Goal: Download file/media

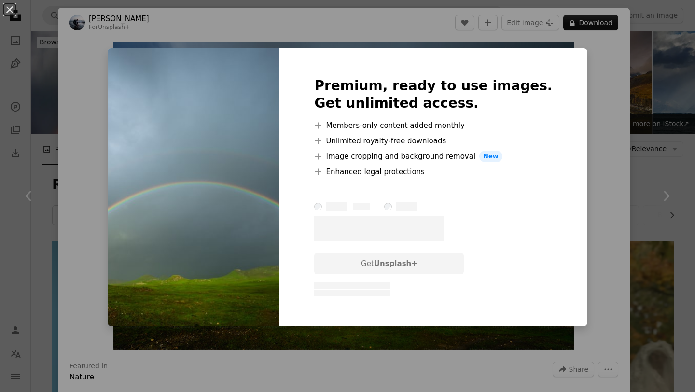
scroll to position [690, 0]
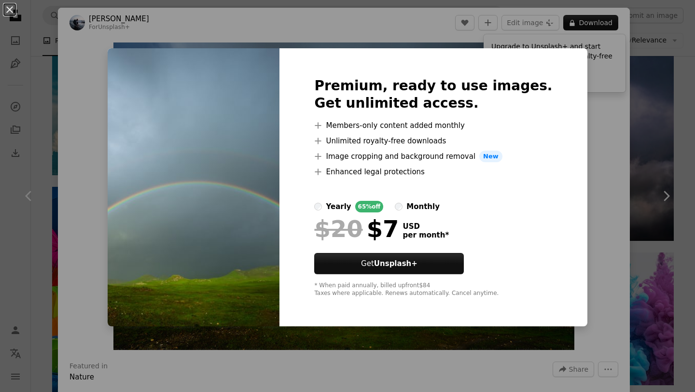
click at [595, 175] on div "An X shape Premium, ready to use images. Get unlimited access. A plus sign Memb…" at bounding box center [347, 196] width 695 height 392
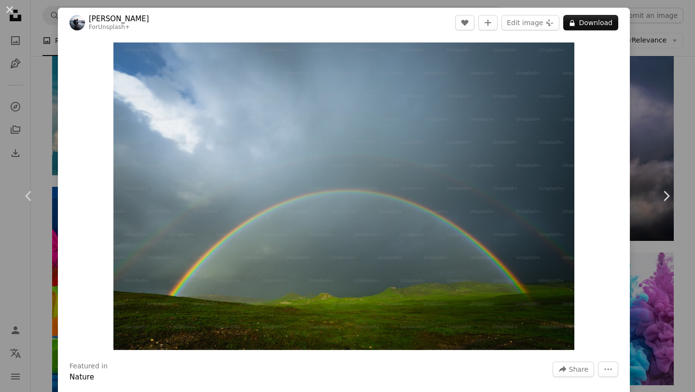
click at [376, 32] on header "[PERSON_NAME] For Unsplash+ A heart A plus sign Edit image Plus sign for Unspla…" at bounding box center [344, 23] width 572 height 30
click at [591, 19] on button "A lock Download" at bounding box center [590, 22] width 55 height 15
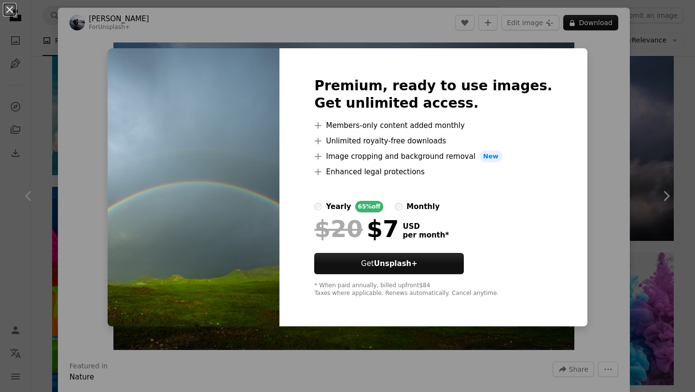
click at [598, 202] on div "An X shape Premium, ready to use images. Get unlimited access. A plus sign Memb…" at bounding box center [347, 196] width 695 height 392
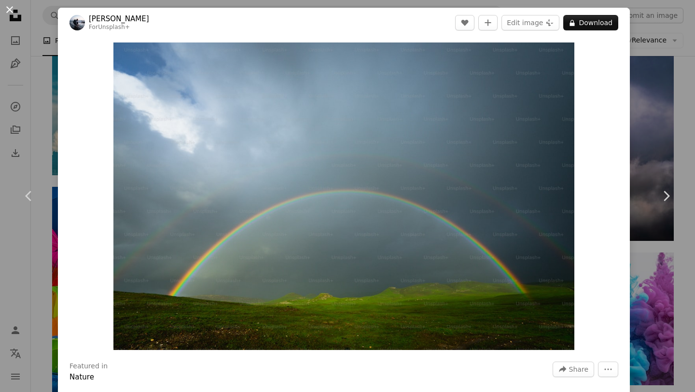
click at [5, 8] on button "An X shape" at bounding box center [10, 10] width 12 height 12
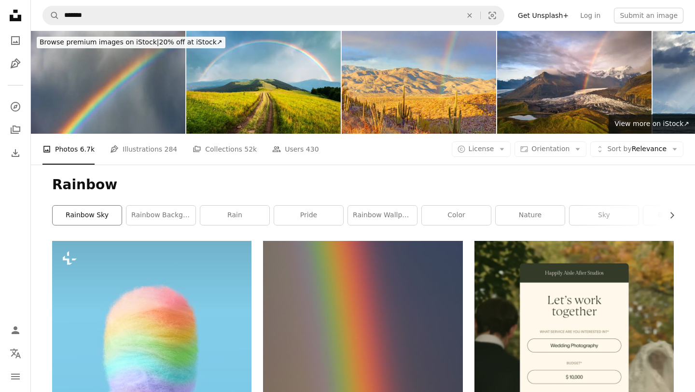
click at [98, 215] on link "rainbow sky" at bounding box center [87, 215] width 69 height 19
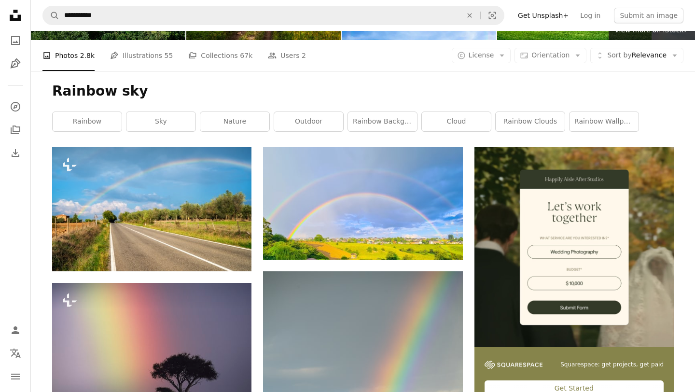
scroll to position [98, 0]
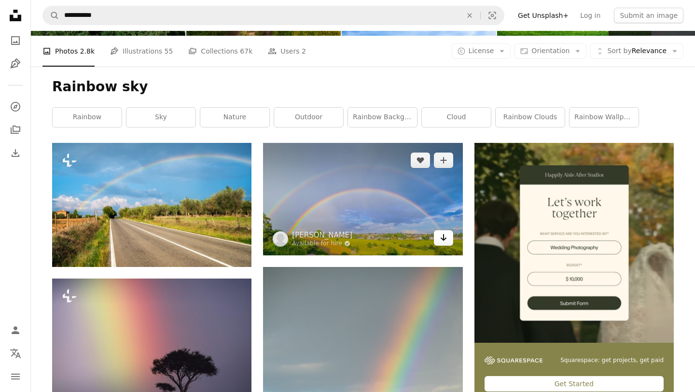
click at [446, 237] on icon "Arrow pointing down" at bounding box center [444, 238] width 8 height 12
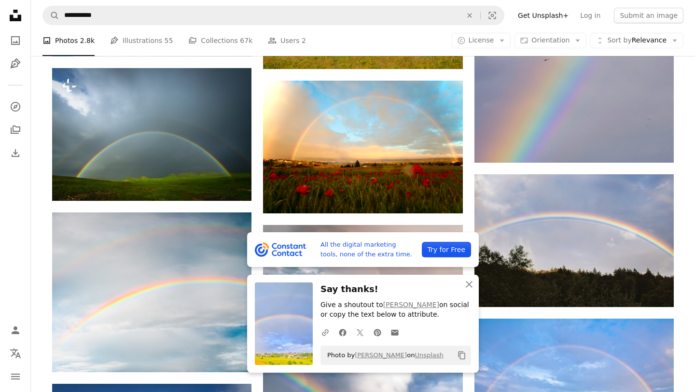
scroll to position [597, 0]
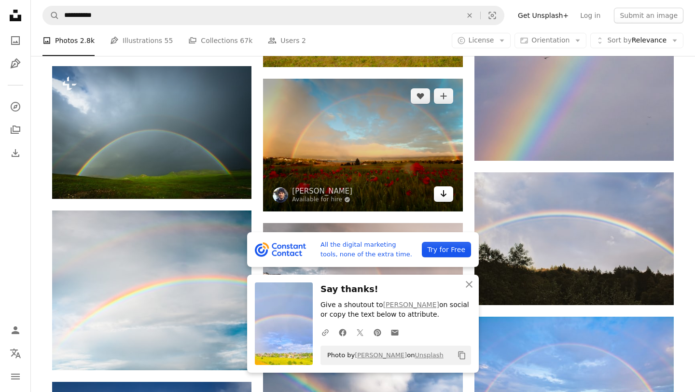
click at [446, 194] on icon "Arrow pointing down" at bounding box center [444, 194] width 8 height 12
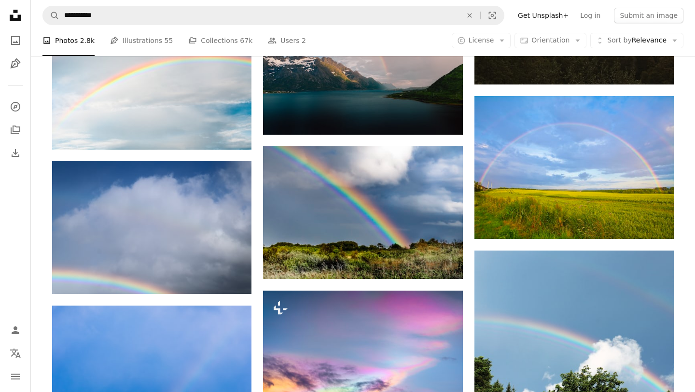
scroll to position [821, 0]
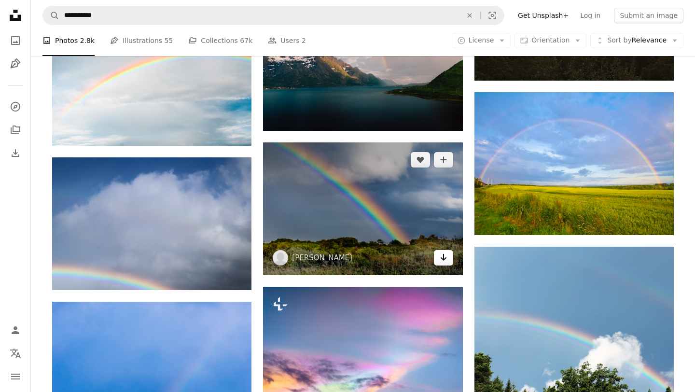
click at [440, 257] on icon "Arrow pointing down" at bounding box center [444, 257] width 8 height 12
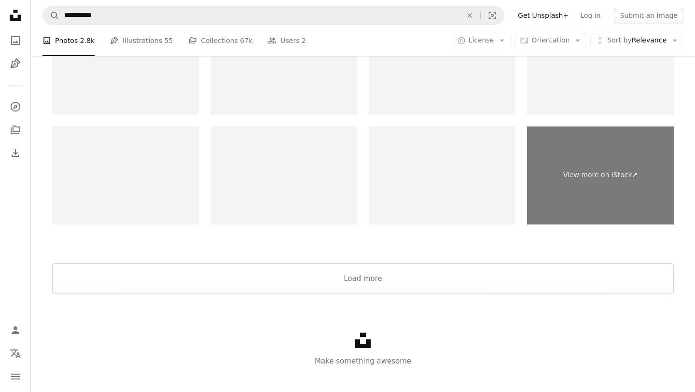
scroll to position [1589, 0]
